Goal: Task Accomplishment & Management: Manage account settings

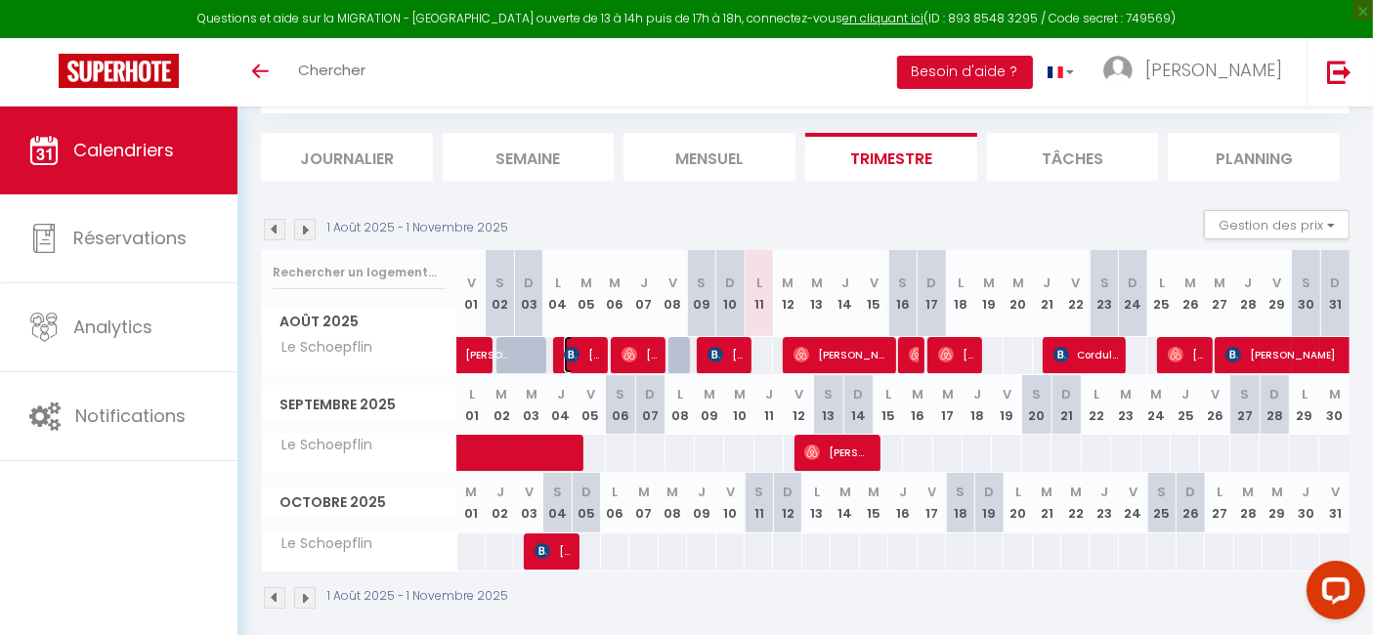
click at [567, 356] on img at bounding box center [572, 355] width 16 height 16
select select "OK"
select select "KO"
select select "0"
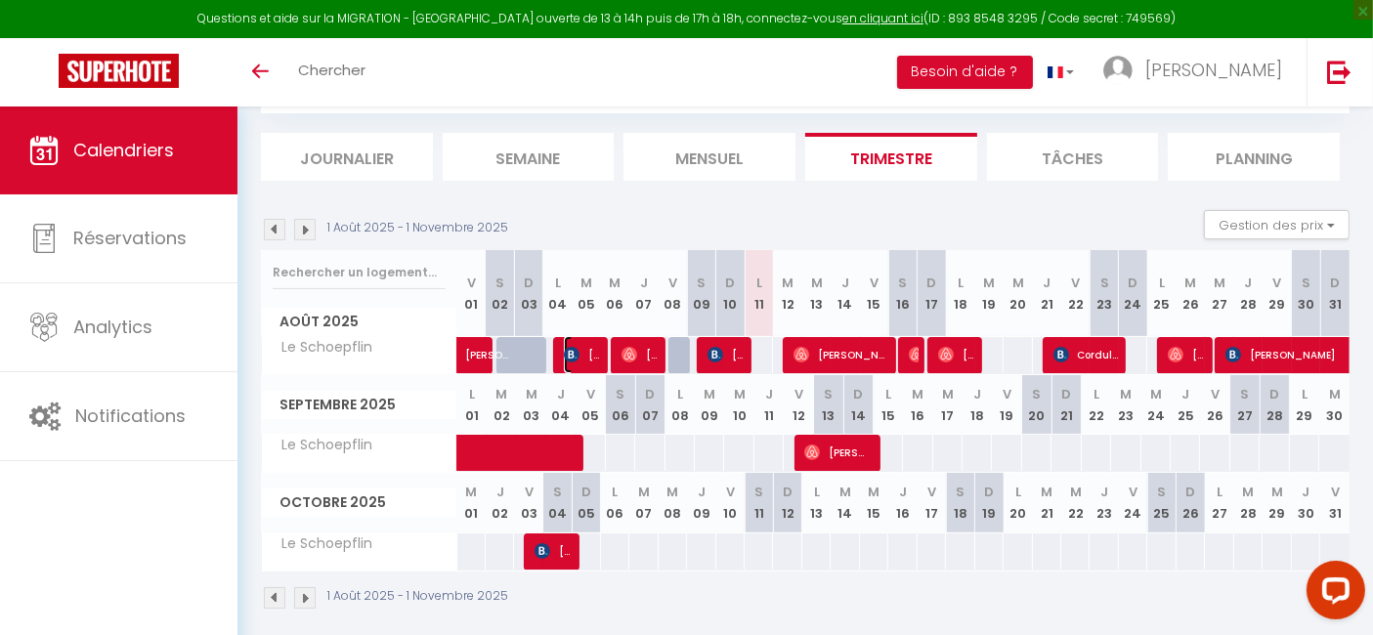
select select "1"
select select
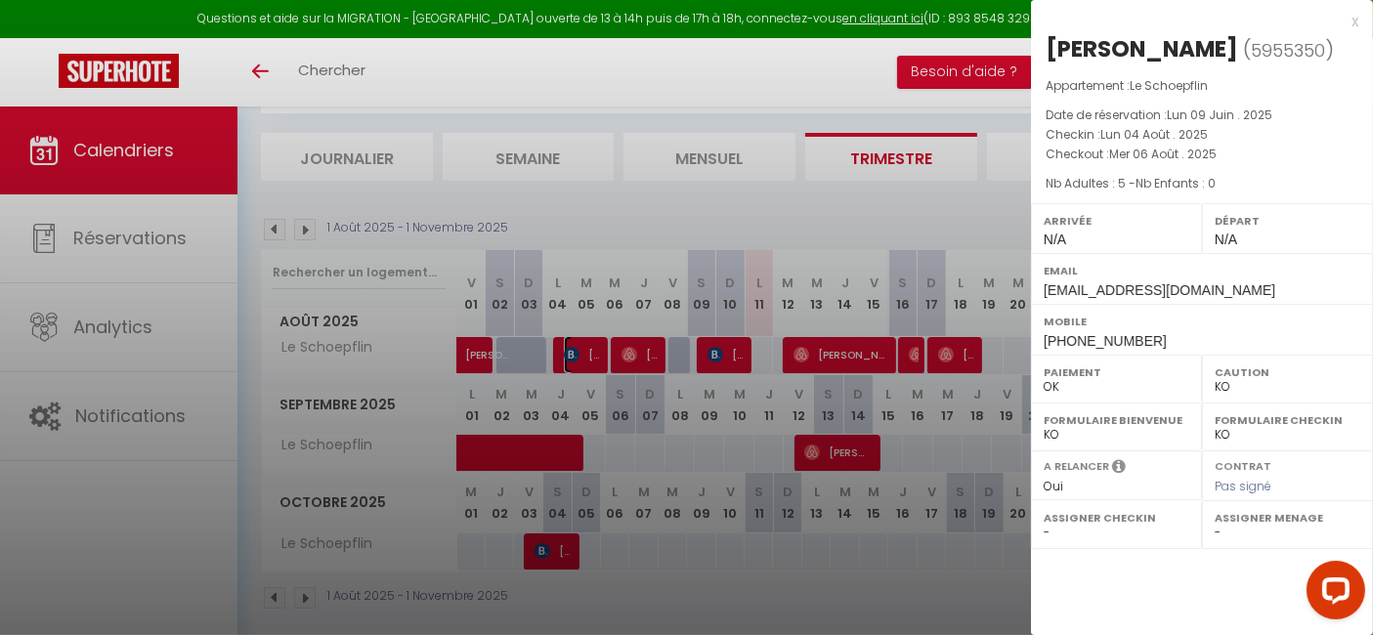
select select "14956"
click at [1354, 22] on div "x" at bounding box center [1194, 21] width 327 height 23
